Goal: Task Accomplishment & Management: Use online tool/utility

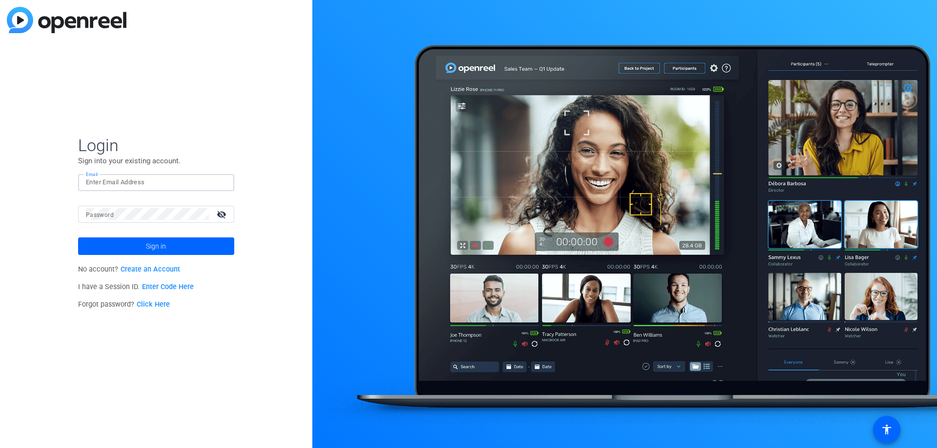
click at [170, 178] on input "Email" at bounding box center [156, 183] width 141 height 12
type input "[EMAIL_ADDRESS][DOMAIN_NAME]"
click at [78, 238] on button "Sign in" at bounding box center [156, 247] width 156 height 18
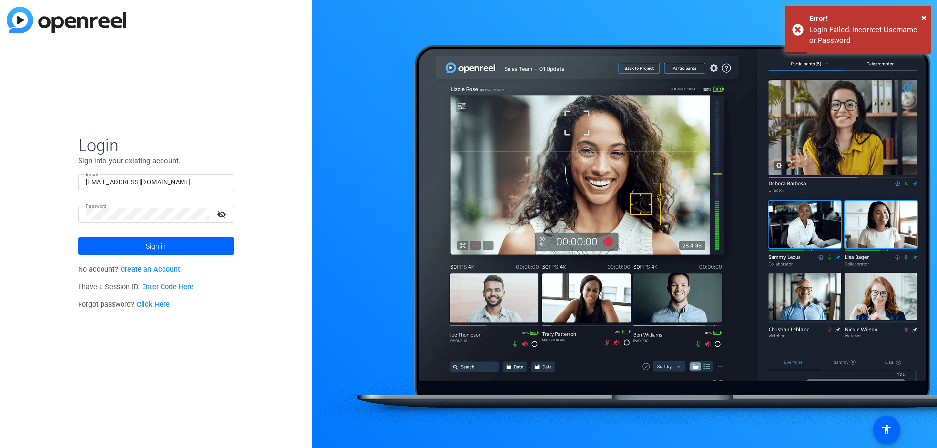
click at [222, 213] on mat-icon "visibility_off" at bounding box center [222, 214] width 23 height 14
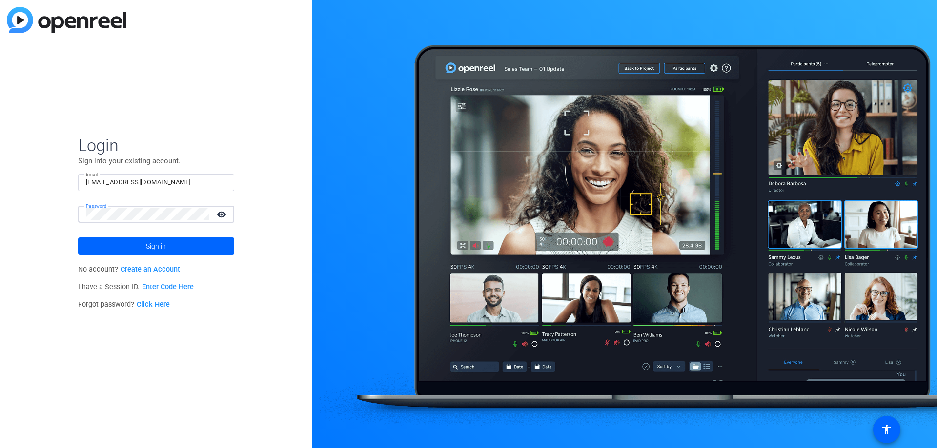
click at [222, 213] on mat-icon "visibility" at bounding box center [222, 214] width 23 height 14
click at [171, 250] on span at bounding box center [156, 246] width 156 height 23
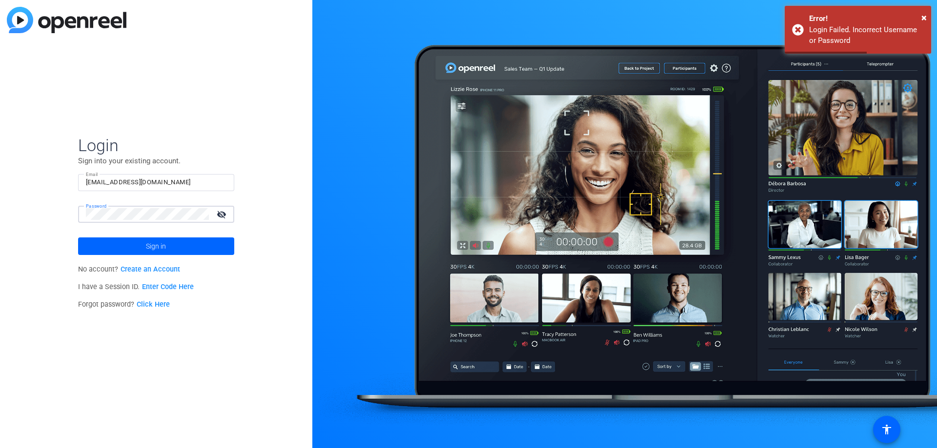
click at [0, 220] on html "Accessibility Screen-Reader Guide, Feedback, and Issue Reporting | New window L…" at bounding box center [468, 224] width 937 height 448
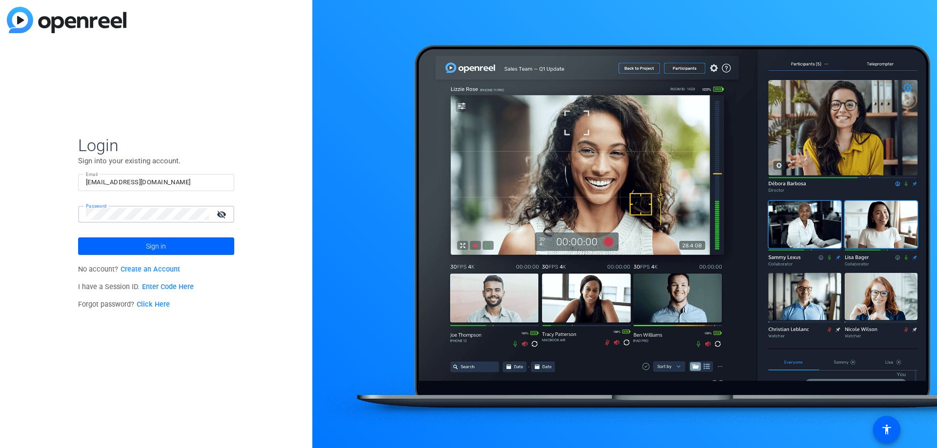
click at [78, 238] on button "Sign in" at bounding box center [156, 247] width 156 height 18
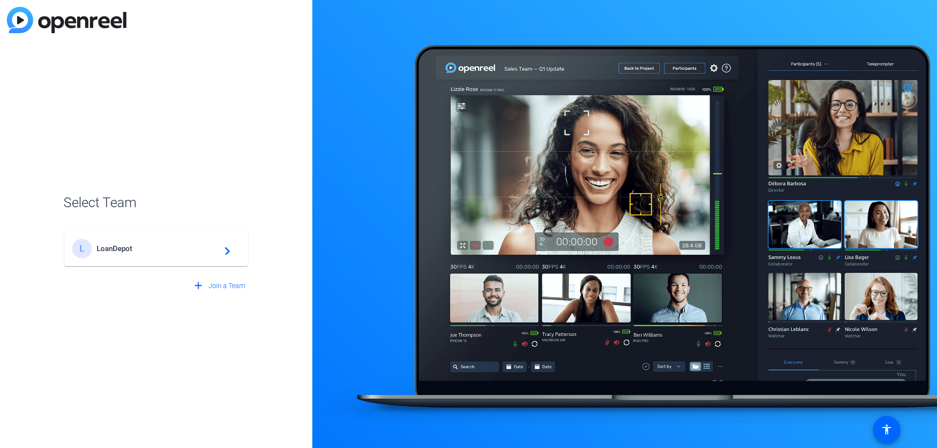
click at [153, 239] on div "L LoanDepot navigate_next" at bounding box center [156, 249] width 168 height 20
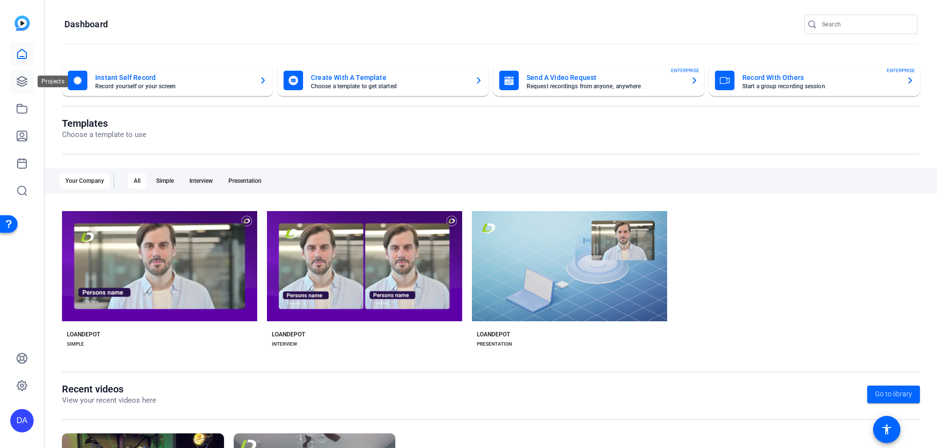
click at [18, 79] on icon at bounding box center [22, 82] width 10 height 10
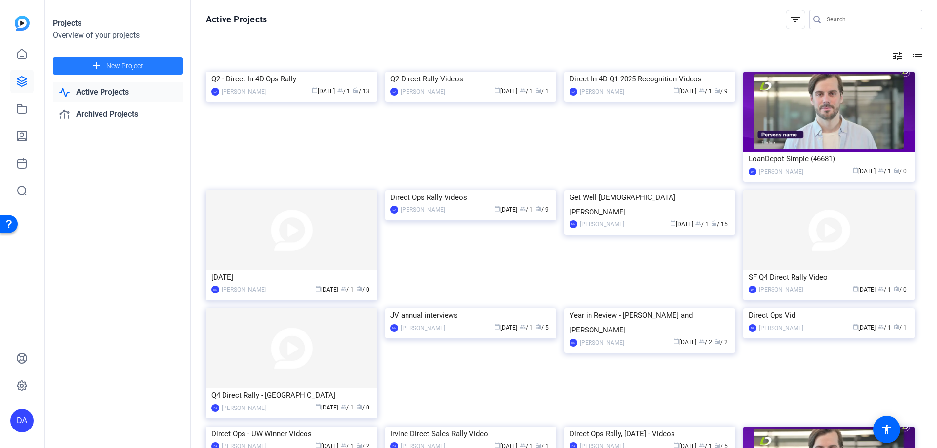
click at [133, 67] on span "New Project" at bounding box center [124, 66] width 37 height 10
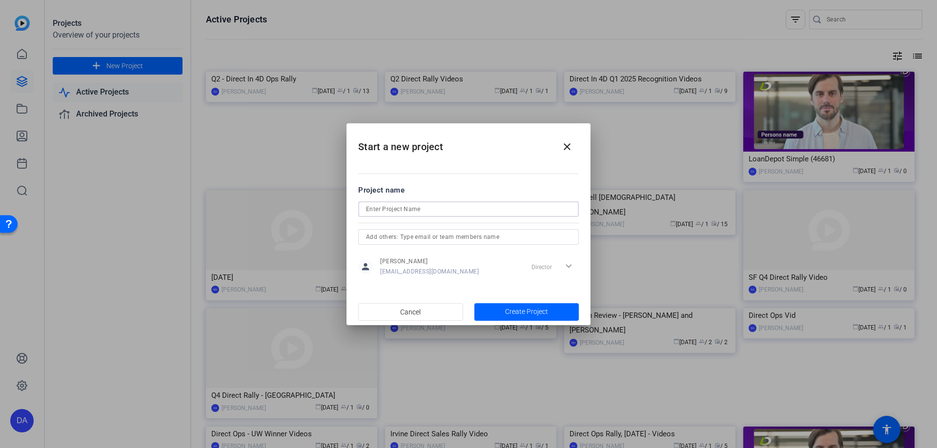
click at [483, 208] on input at bounding box center [468, 209] width 205 height 12
type input "Direct In 4D Q3"
click at [529, 311] on span "Create Project" at bounding box center [526, 312] width 43 height 10
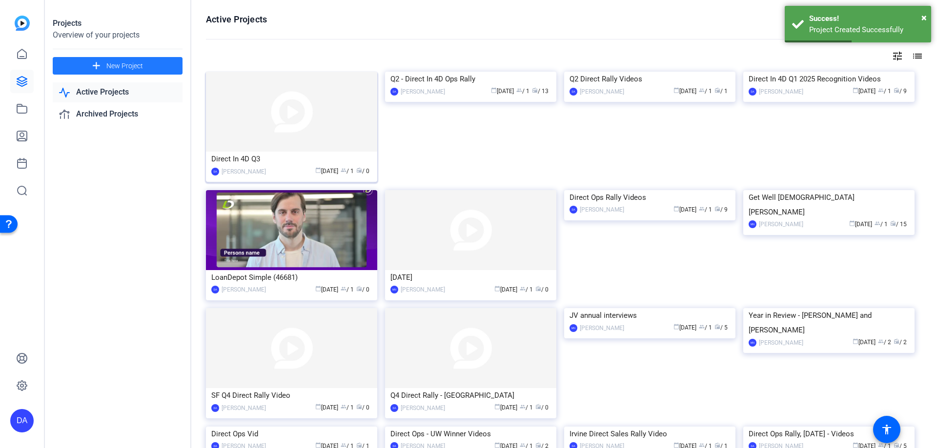
click at [324, 122] on img at bounding box center [291, 112] width 171 height 80
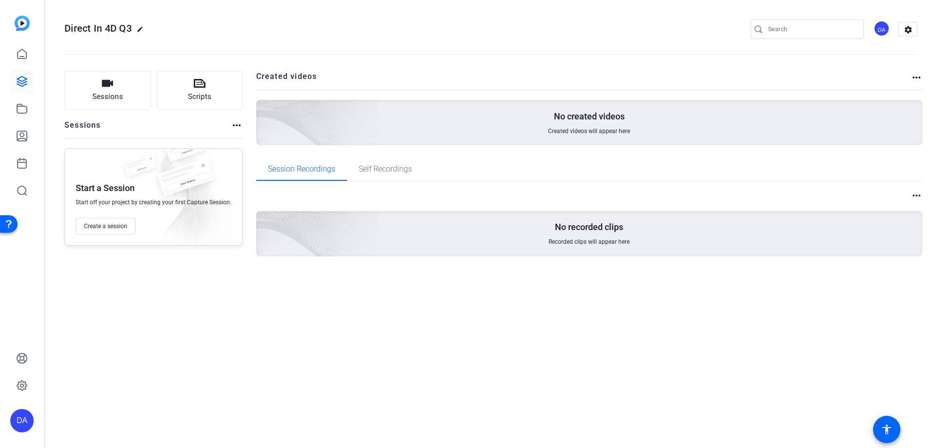
click at [25, 372] on div at bounding box center [21, 372] width 23 height 51
click at [20, 392] on link at bounding box center [21, 385] width 23 height 23
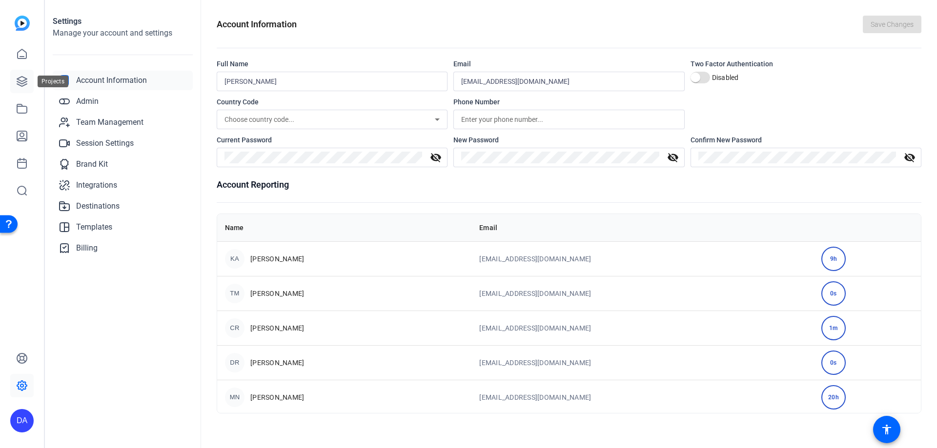
click at [17, 76] on icon at bounding box center [22, 82] width 12 height 12
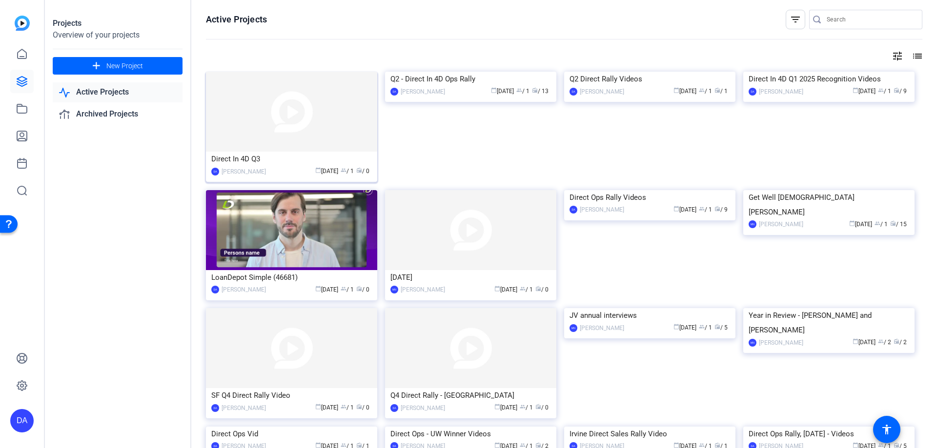
click at [344, 107] on img at bounding box center [291, 112] width 171 height 80
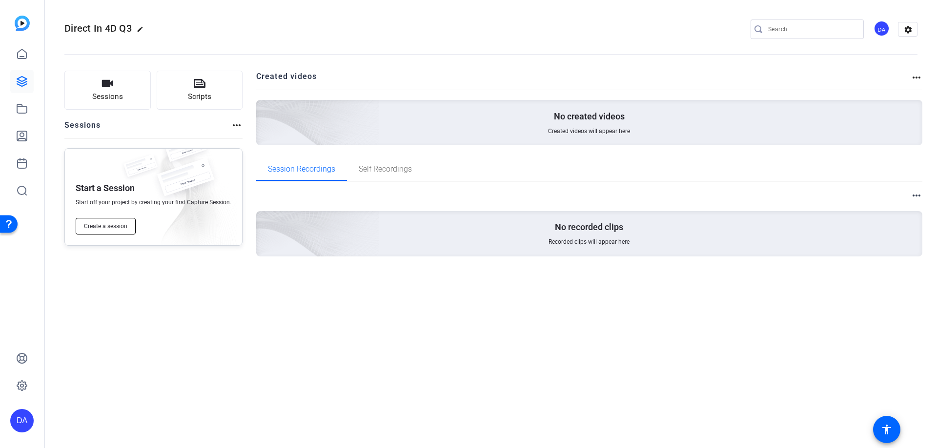
click at [124, 225] on span "Create a session" at bounding box center [105, 226] width 43 height 8
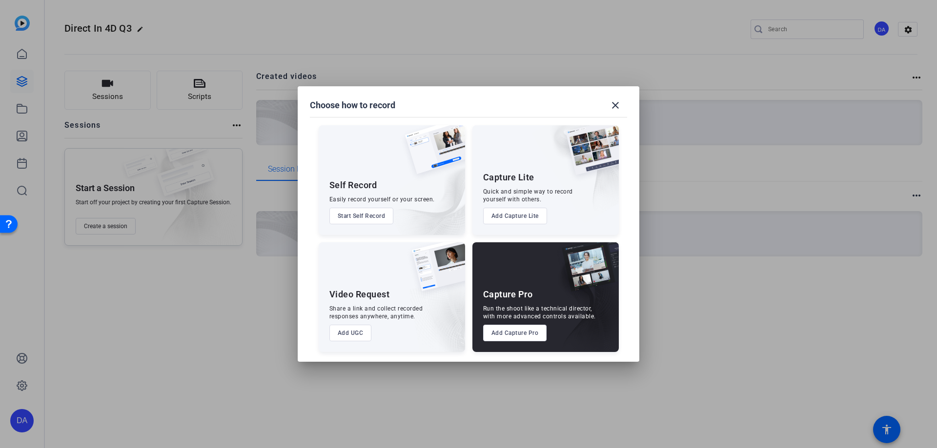
click at [350, 332] on button "Add UGC" at bounding box center [350, 333] width 42 height 17
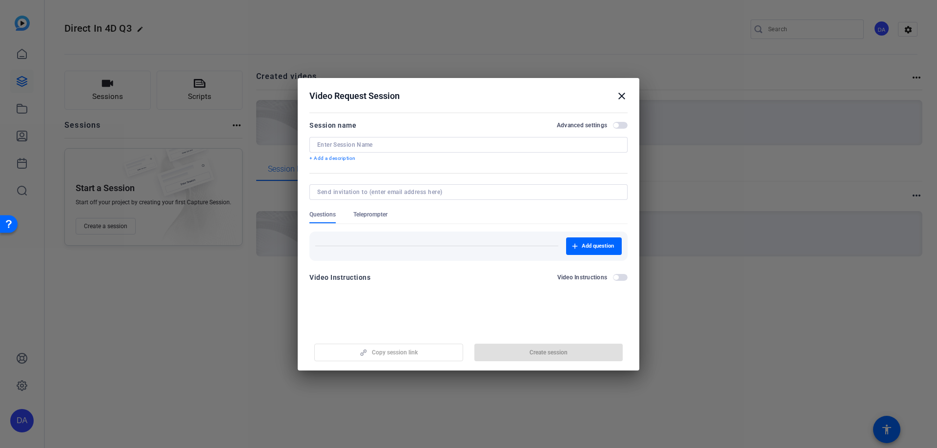
click at [379, 145] on input at bounding box center [468, 145] width 302 height 8
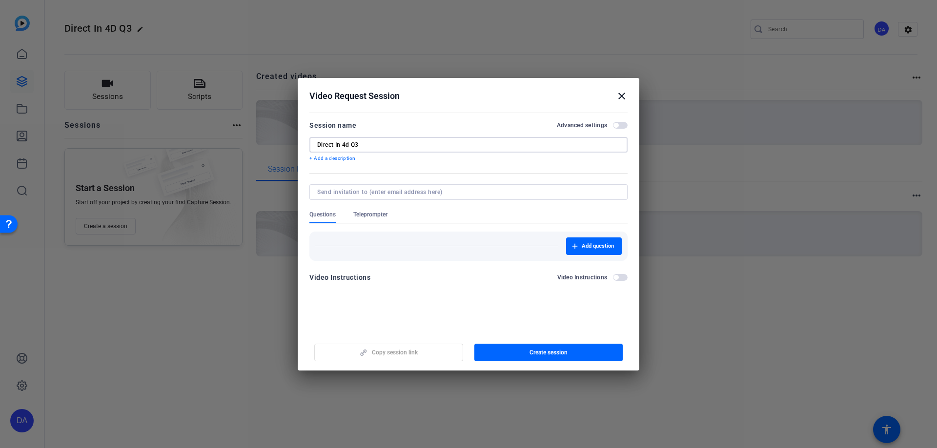
click at [348, 143] on input "Direct In 4d Q3" at bounding box center [468, 145] width 302 height 8
type input "Direct In 4D Q3"
click at [514, 354] on span "button" at bounding box center [548, 352] width 149 height 23
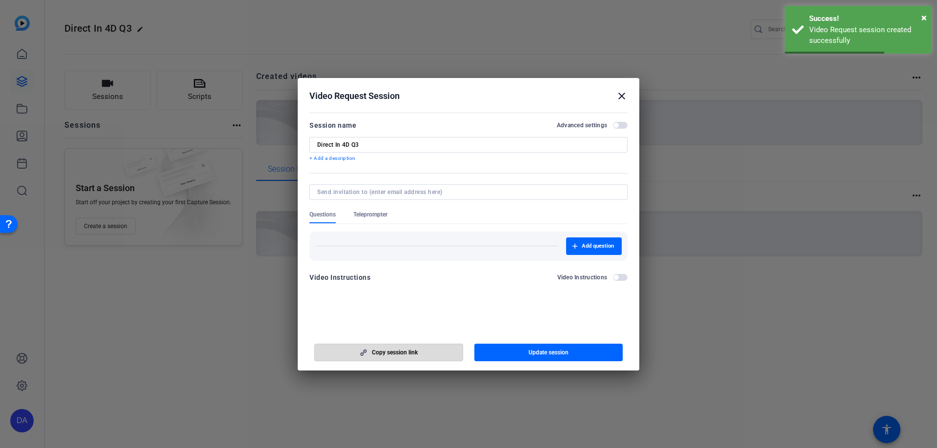
click at [385, 351] on span "Copy session link" at bounding box center [395, 353] width 46 height 8
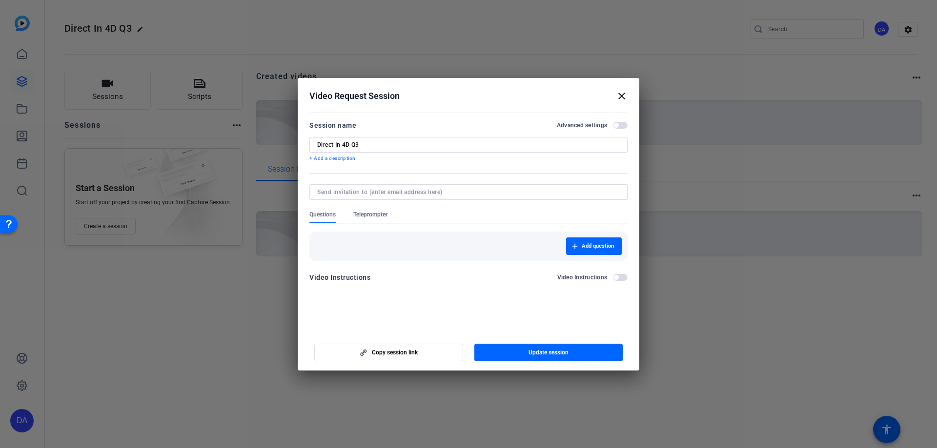
click at [618, 95] on mat-icon "close" at bounding box center [622, 96] width 12 height 12
